Goal: Task Accomplishment & Management: Complete application form

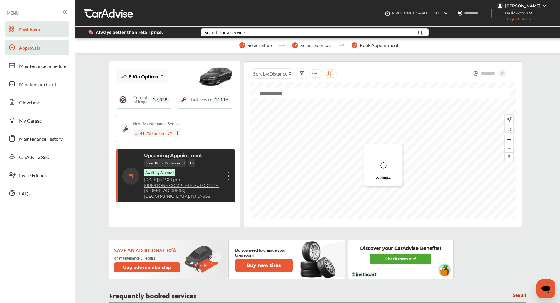
click at [45, 54] on link "Approvals" at bounding box center [37, 47] width 64 height 15
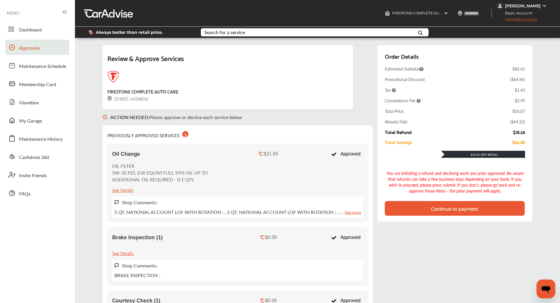
click at [418, 209] on div "Continue to payment" at bounding box center [455, 208] width 140 height 15
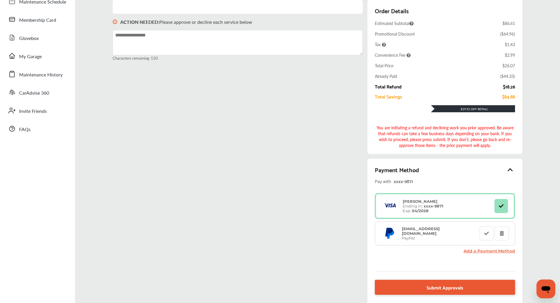
scroll to position [118, 0]
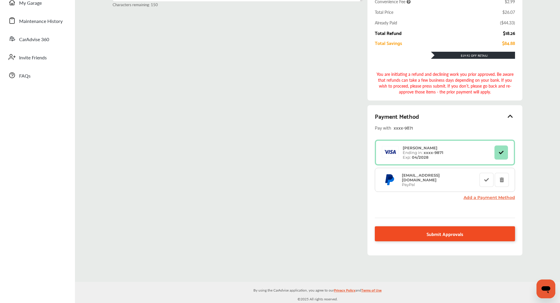
click at [409, 239] on link "Submit Approvals" at bounding box center [445, 234] width 140 height 15
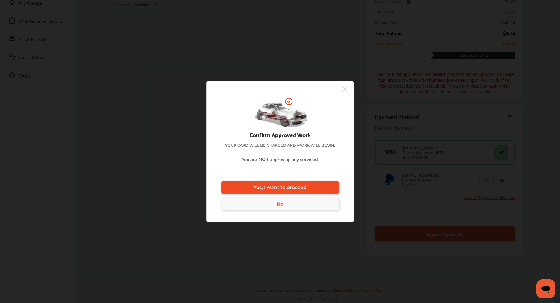
click at [306, 185] on span "Yes, I want to proceed" at bounding box center [280, 188] width 53 height 6
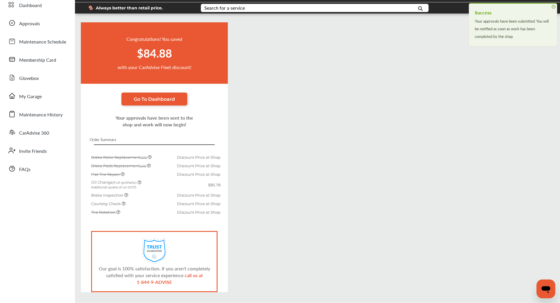
scroll to position [45, 0]
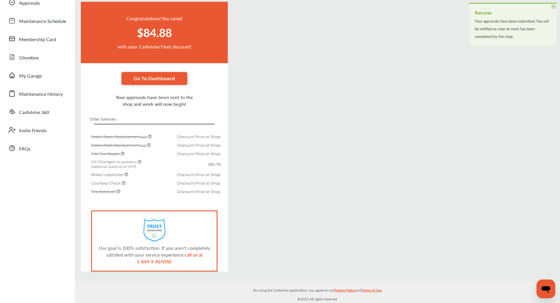
click at [302, 113] on div "Congratulations! You saved $84.88 with your CarAdvise Fleet discount! Go To Das…" at bounding box center [317, 137] width 485 height 270
